Goal: Communication & Community: Answer question/provide support

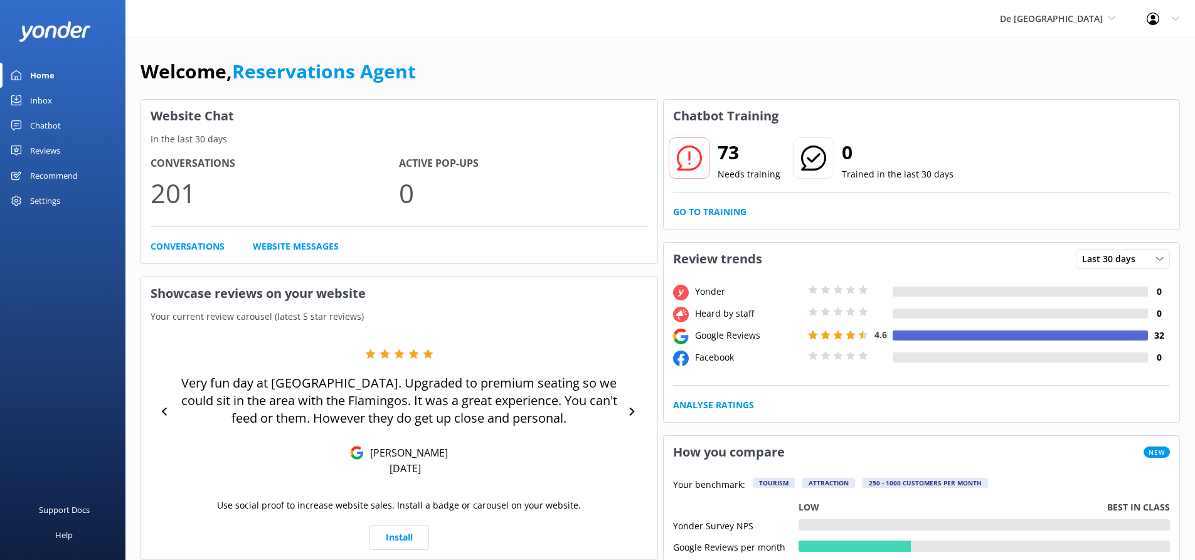
click at [50, 95] on div "Inbox" at bounding box center [41, 100] width 22 height 25
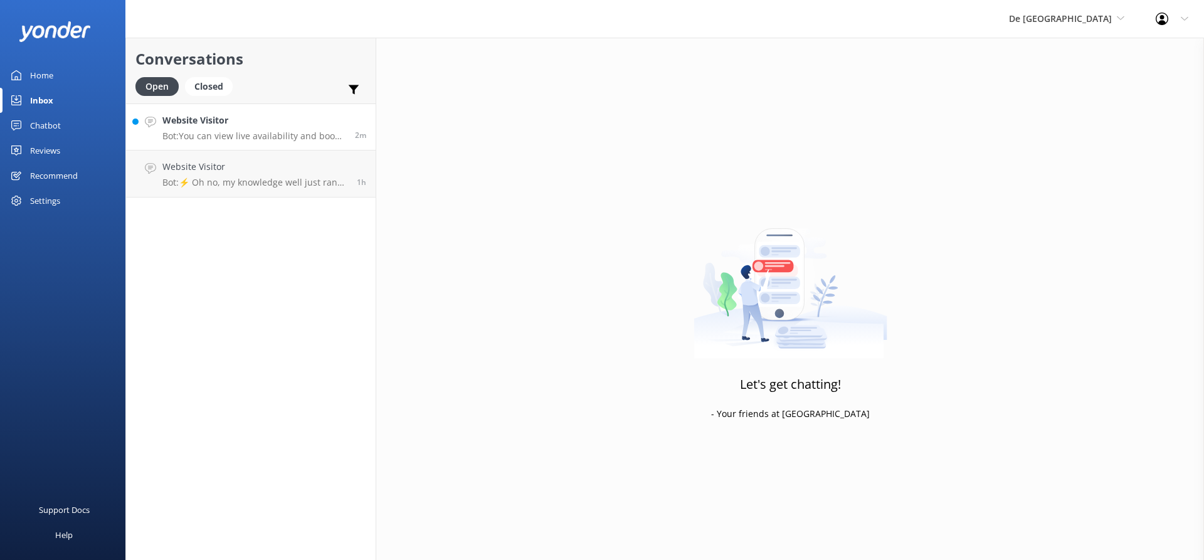
click at [236, 115] on h4 "Website Visitor" at bounding box center [253, 121] width 183 height 14
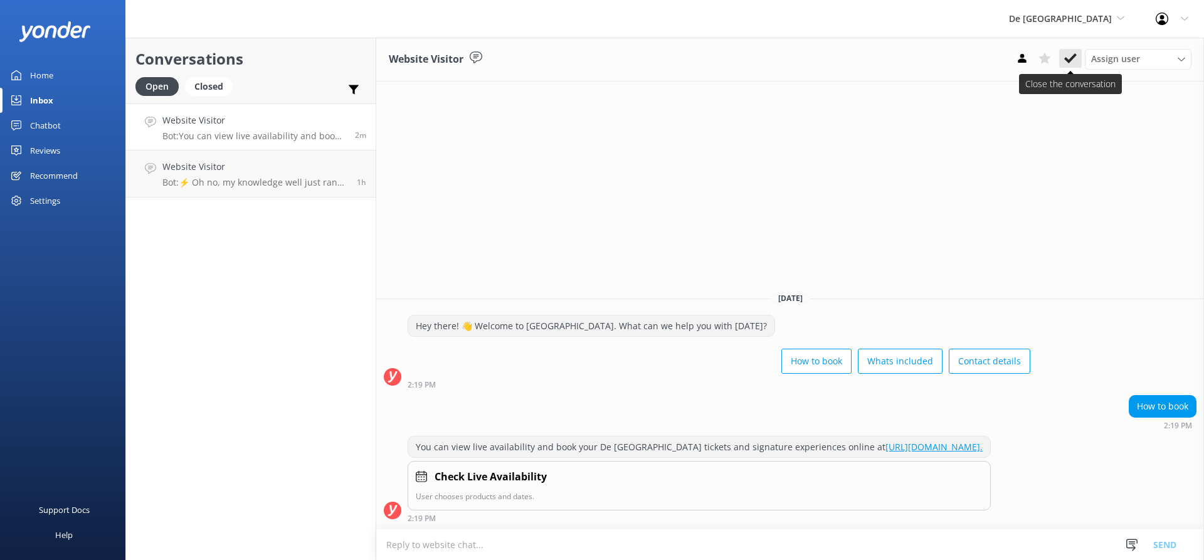
click at [1076, 57] on icon at bounding box center [1070, 58] width 13 height 13
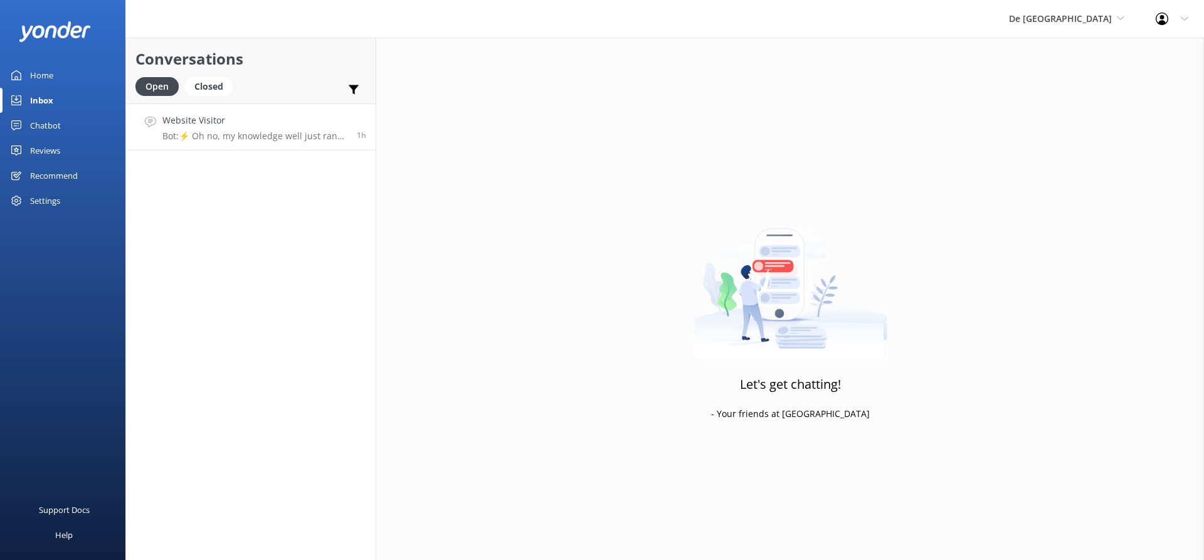
click at [251, 144] on link "Website Visitor Bot: ⚡ Oh no, my knowledge well just ran dry! Could you reshuff…" at bounding box center [251, 126] width 250 height 47
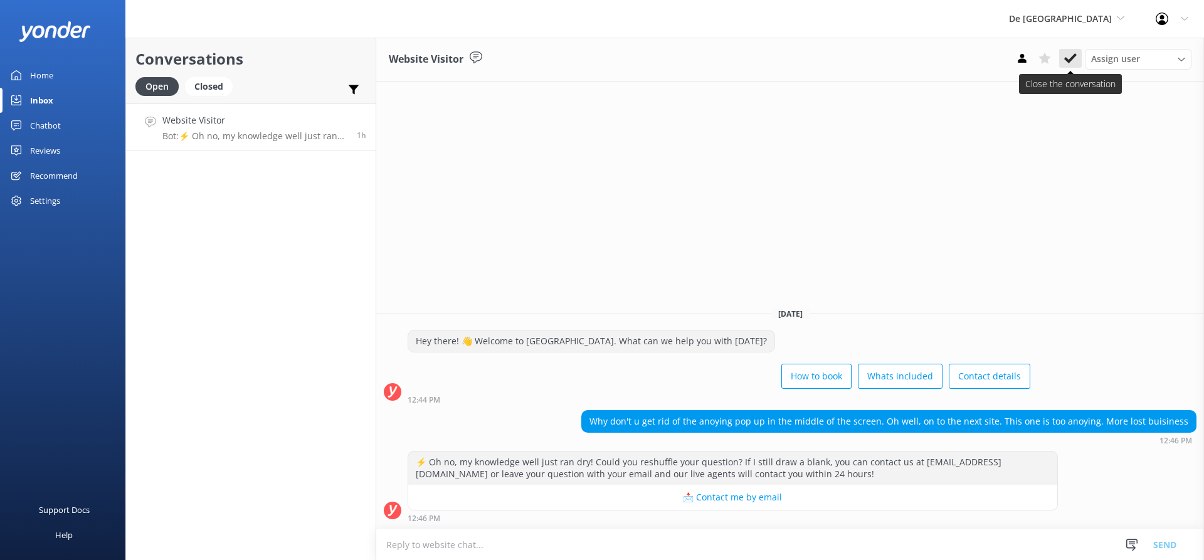
click at [1071, 56] on icon at bounding box center [1070, 58] width 13 height 13
